Goal: Task Accomplishment & Management: Complete application form

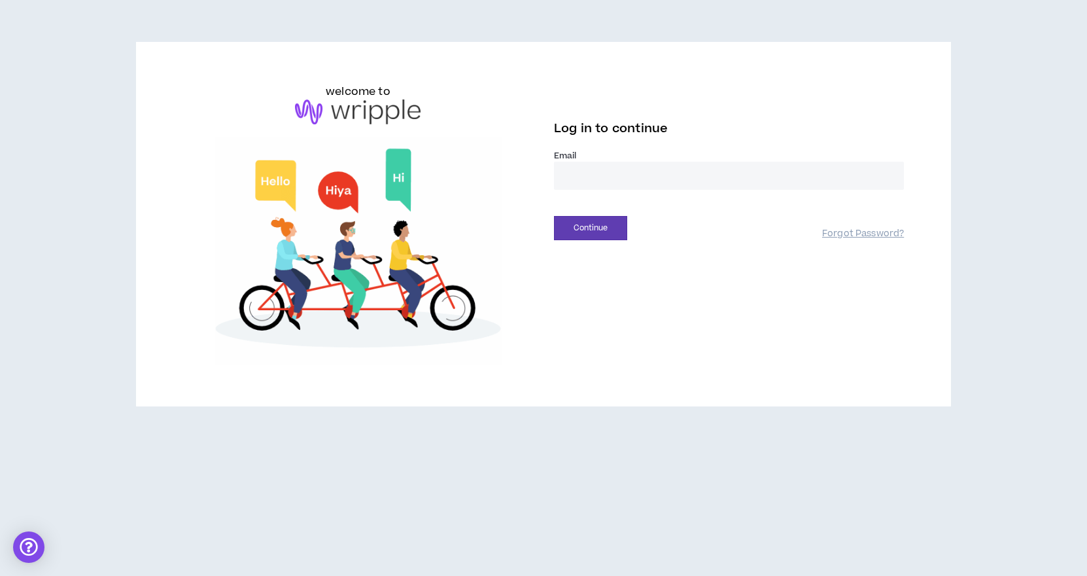
click at [711, 173] on input "email" at bounding box center [729, 176] width 350 height 28
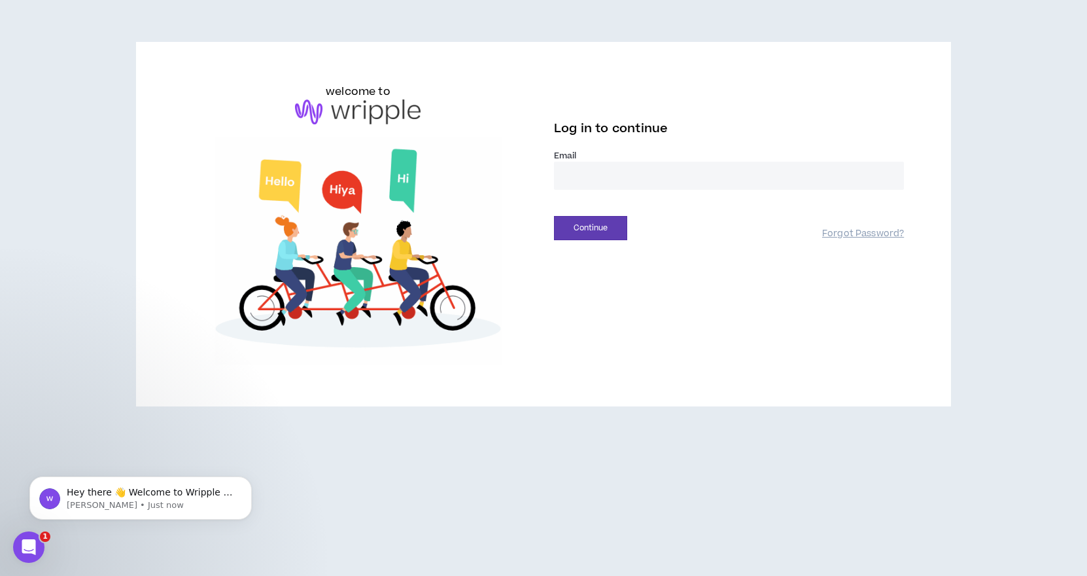
type input "**********"
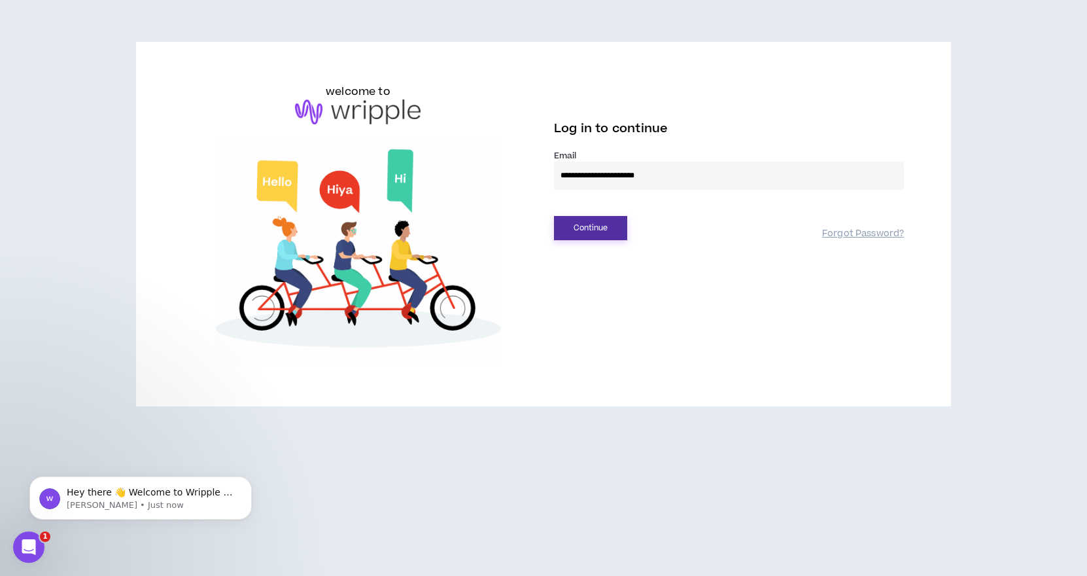
click at [583, 230] on button "Continue" at bounding box center [590, 228] width 73 height 24
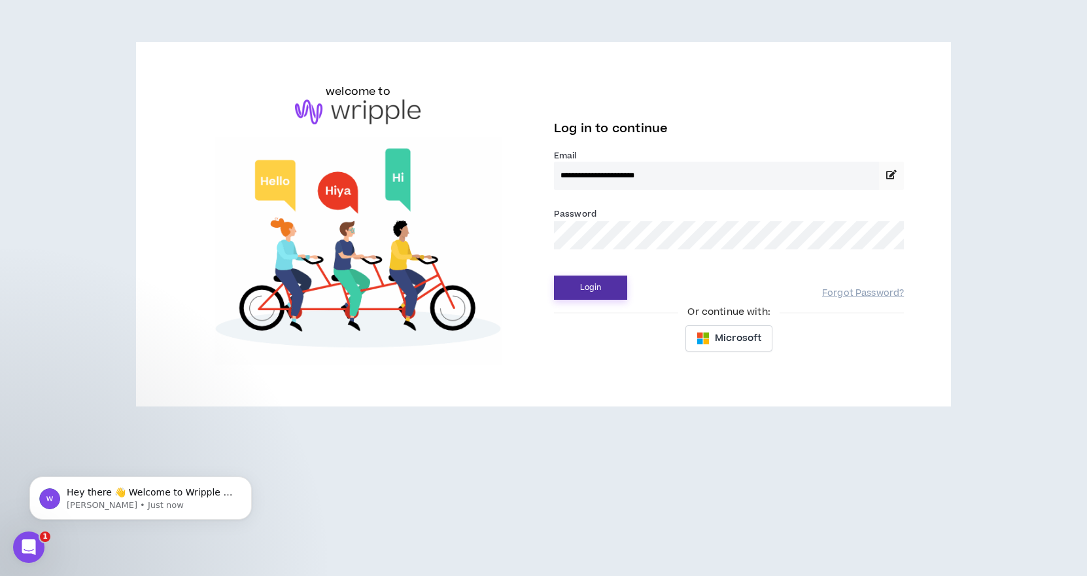
click at [586, 289] on button "Login" at bounding box center [590, 287] width 73 height 24
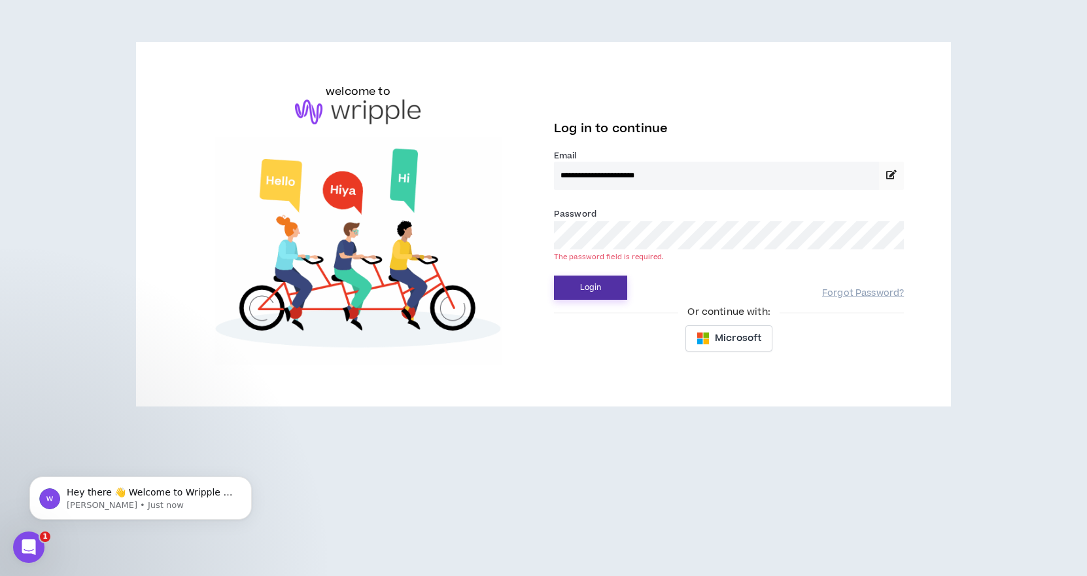
click at [586, 290] on button "Login" at bounding box center [590, 287] width 73 height 24
click at [554, 275] on button "Login" at bounding box center [590, 287] width 73 height 24
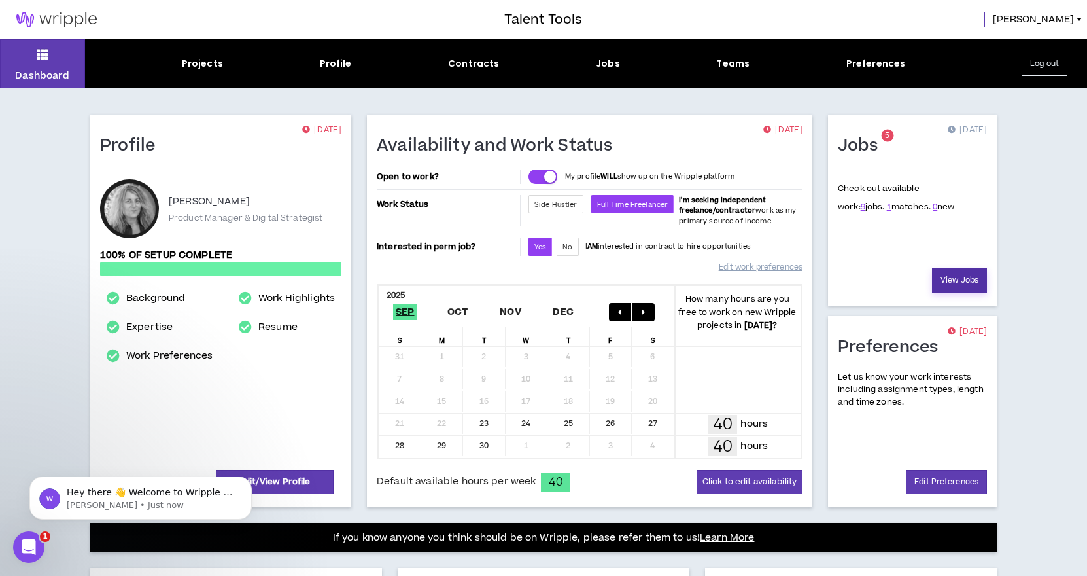
click at [949, 279] on link "View Jobs" at bounding box center [959, 280] width 55 height 24
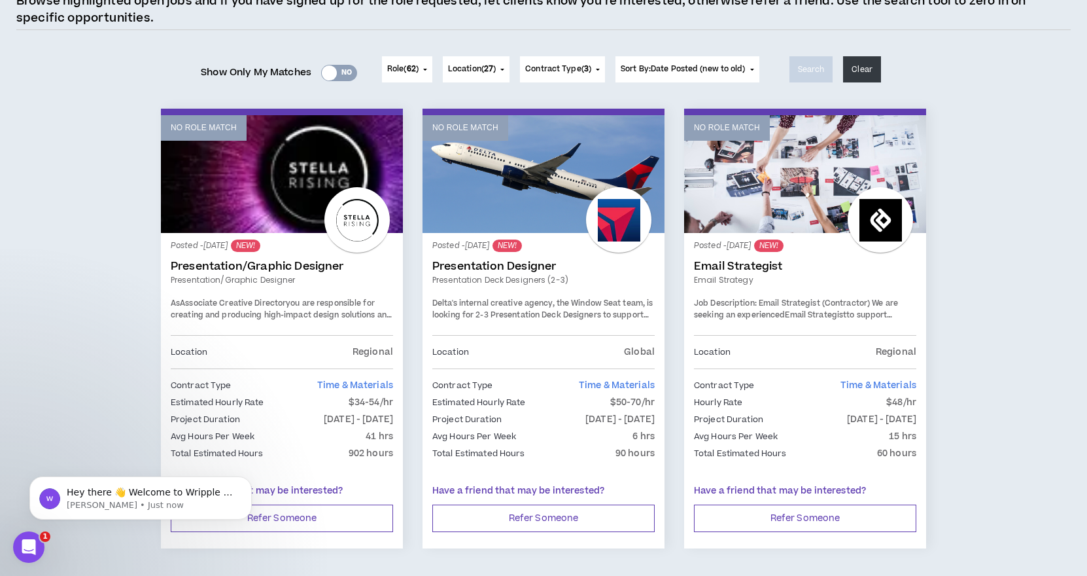
scroll to position [143, 0]
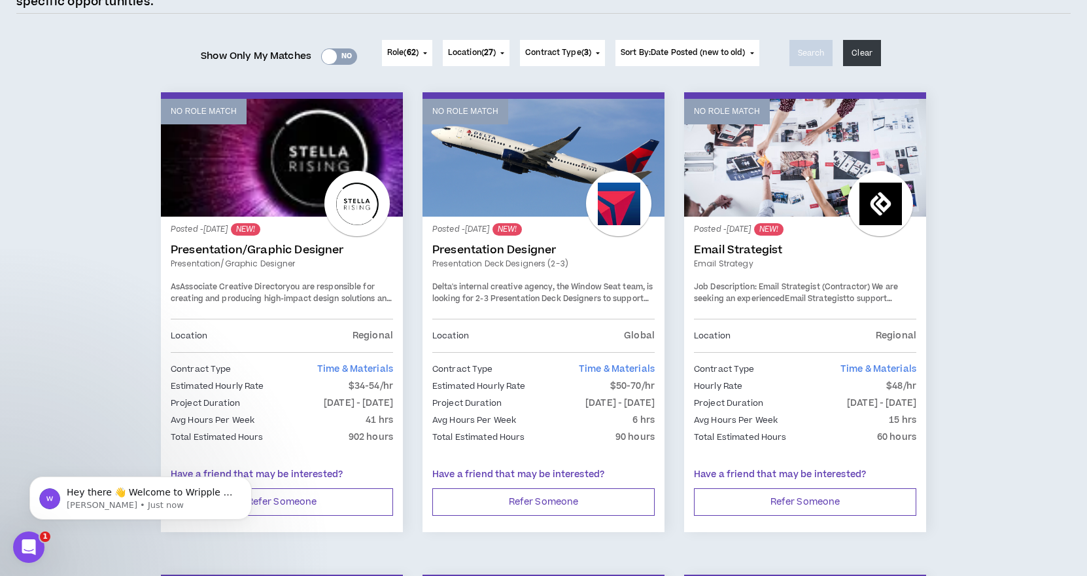
click at [330, 56] on div at bounding box center [329, 56] width 15 height 15
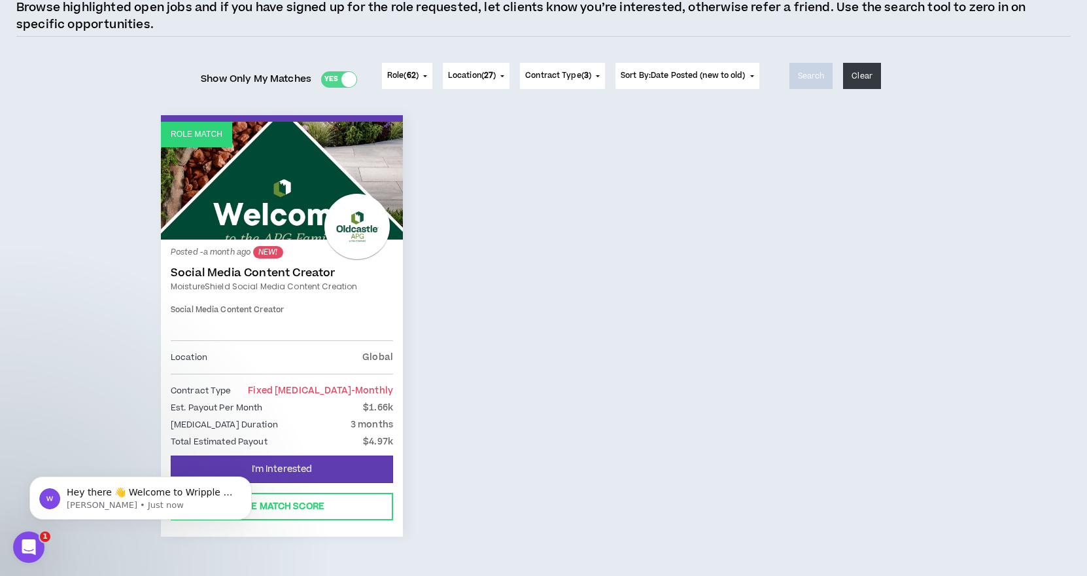
scroll to position [148, 0]
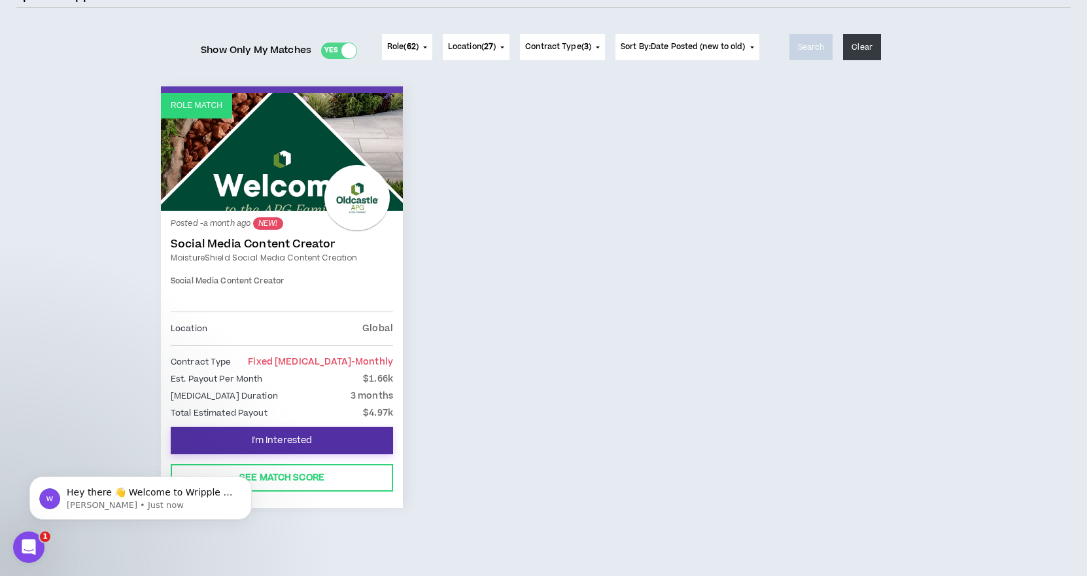
click at [266, 435] on span "I'm Interested" at bounding box center [282, 440] width 61 height 12
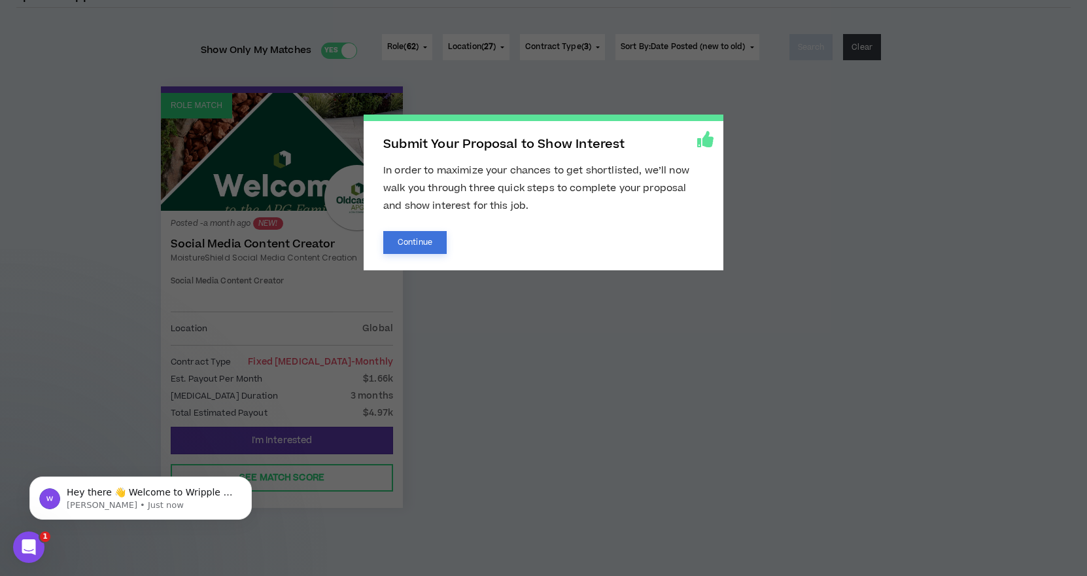
click at [409, 243] on button "Continue" at bounding box center [414, 242] width 63 height 23
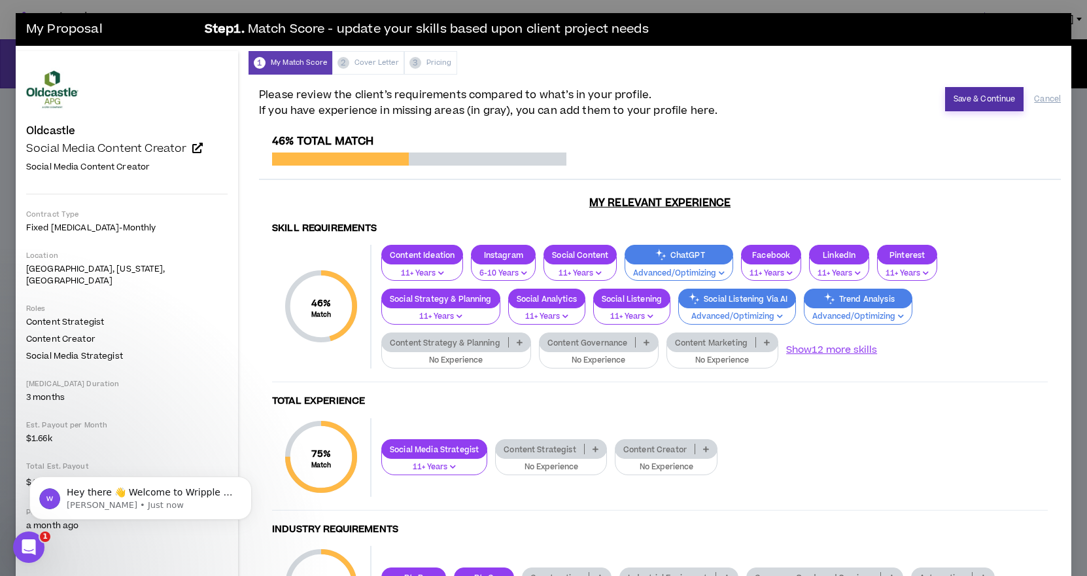
click at [963, 97] on button "Save & Continue" at bounding box center [984, 99] width 79 height 24
